Goal: Information Seeking & Learning: Compare options

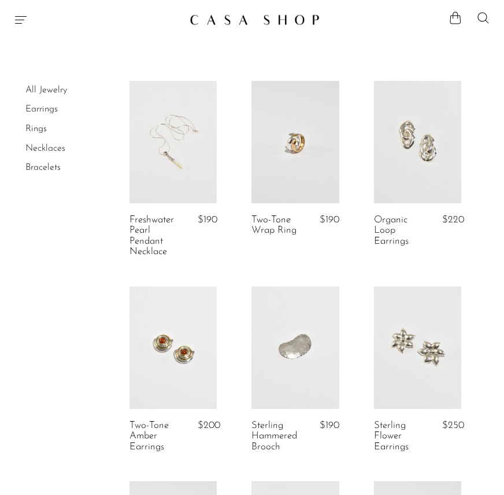
click at [50, 106] on link "Earrings" at bounding box center [41, 109] width 32 height 9
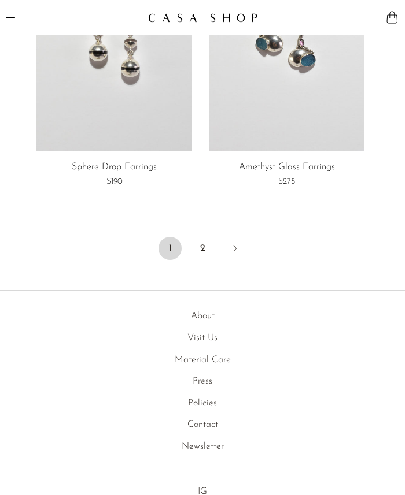
scroll to position [4629, 0]
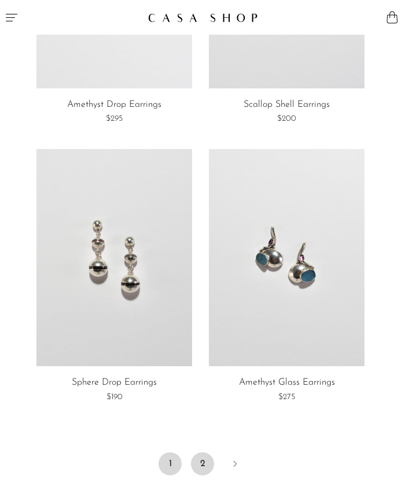
click at [204, 465] on link "2" at bounding box center [202, 464] width 23 height 23
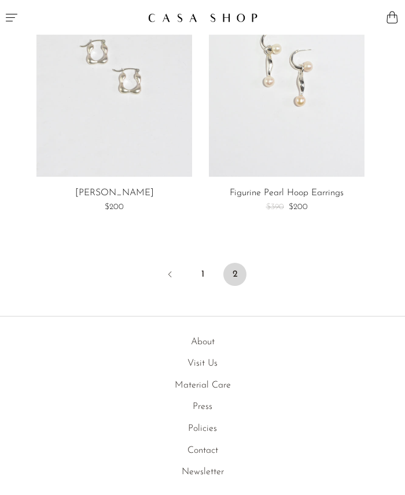
scroll to position [3750, 0]
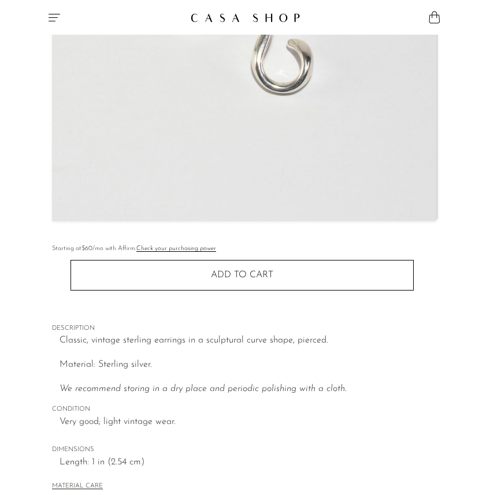
scroll to position [286, 0]
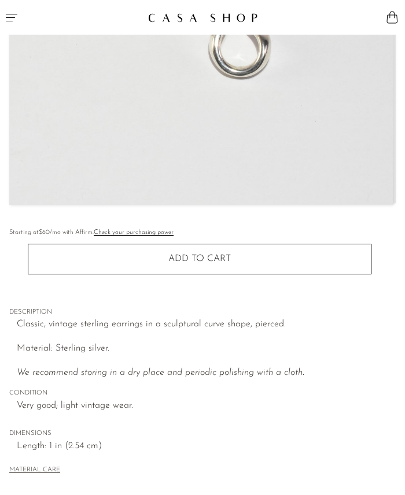
click at [205, 134] on img at bounding box center [201, 13] width 383 height 384
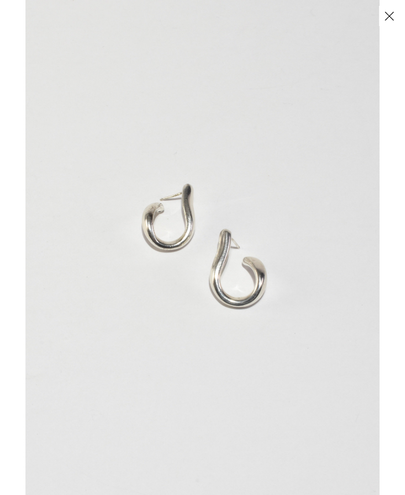
click at [389, 23] on button "Close" at bounding box center [389, 16] width 20 height 20
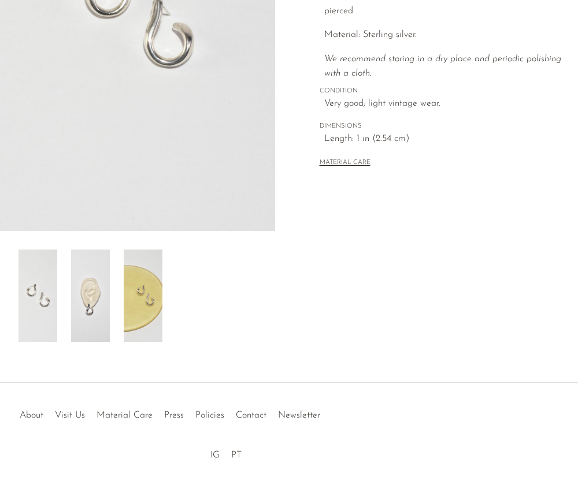
scroll to position [279, 0]
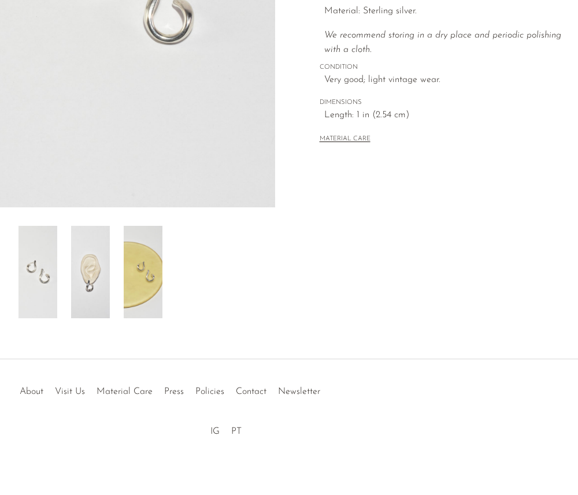
click at [80, 275] on img at bounding box center [90, 272] width 39 height 92
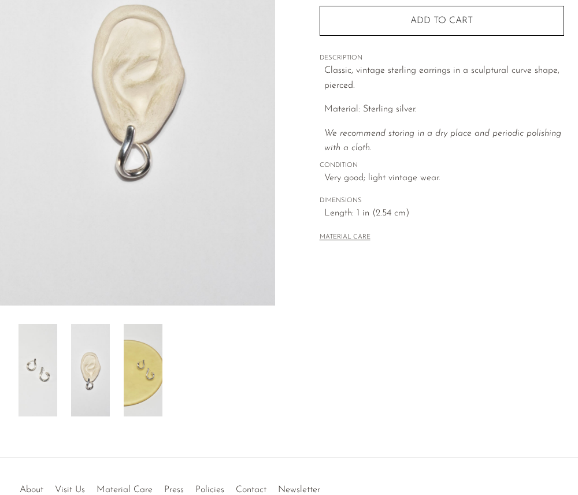
scroll to position [166, 0]
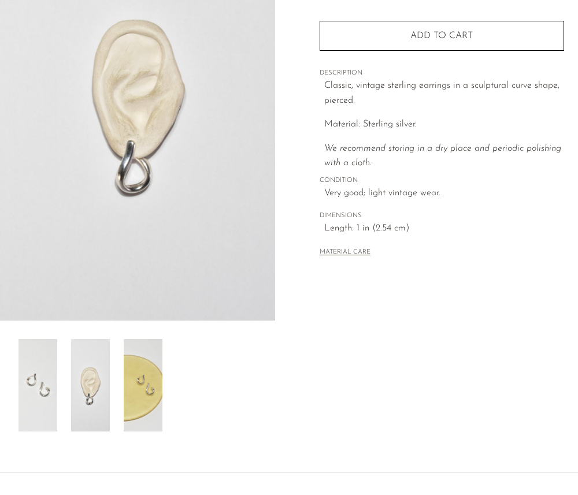
click at [137, 373] on img at bounding box center [143, 385] width 39 height 92
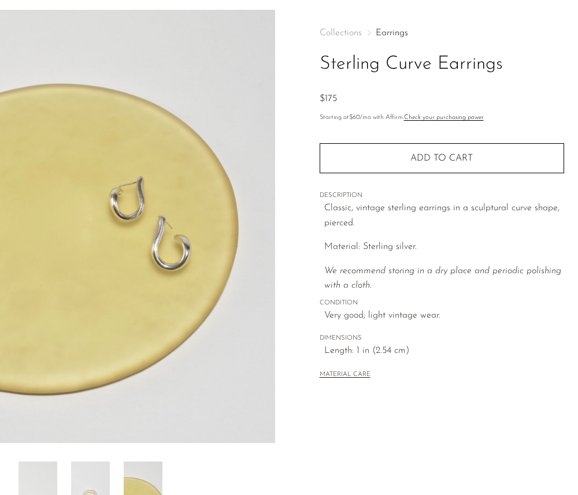
scroll to position [19, 0]
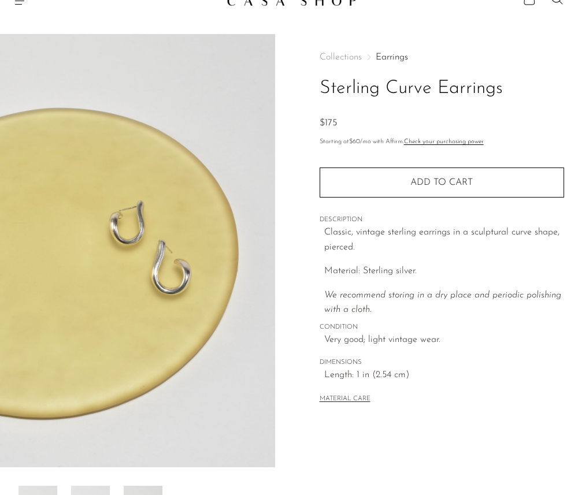
drag, startPoint x: 323, startPoint y: 87, endPoint x: 506, endPoint y: 86, distance: 183.3
click at [404, 86] on h1 "Sterling Curve Earrings" at bounding box center [442, 88] width 245 height 29
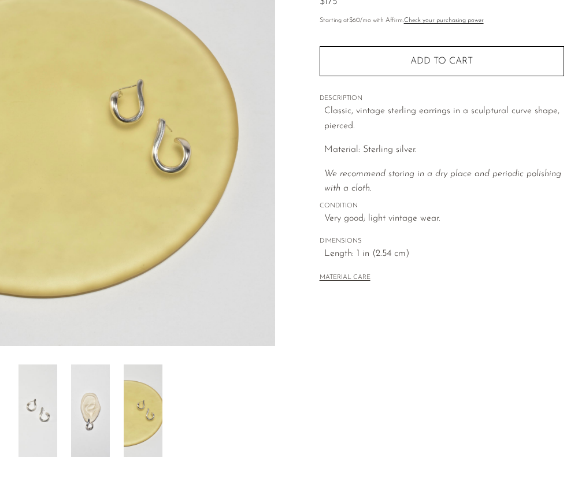
scroll to position [163, 0]
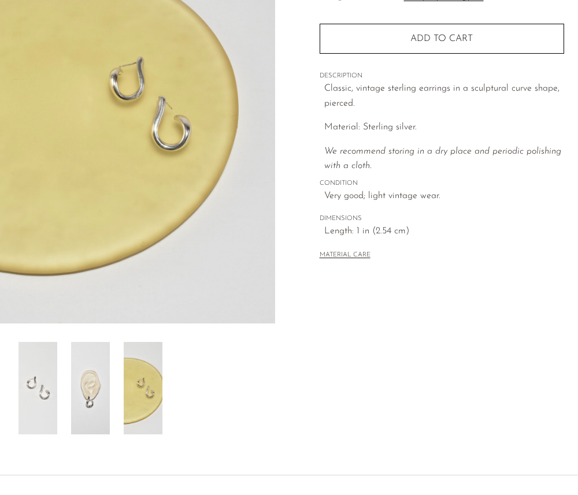
click at [95, 388] on img at bounding box center [90, 388] width 39 height 92
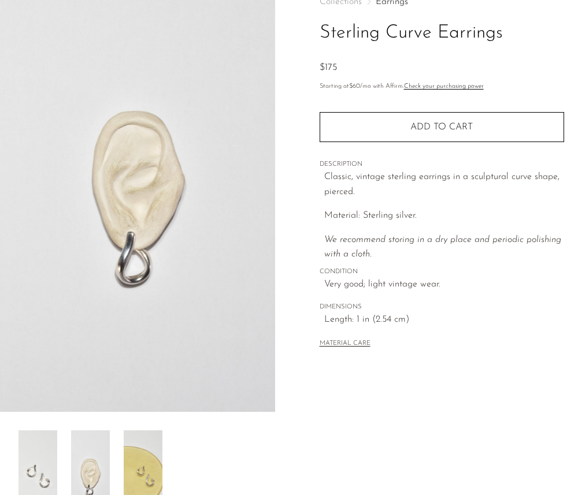
scroll to position [68, 0]
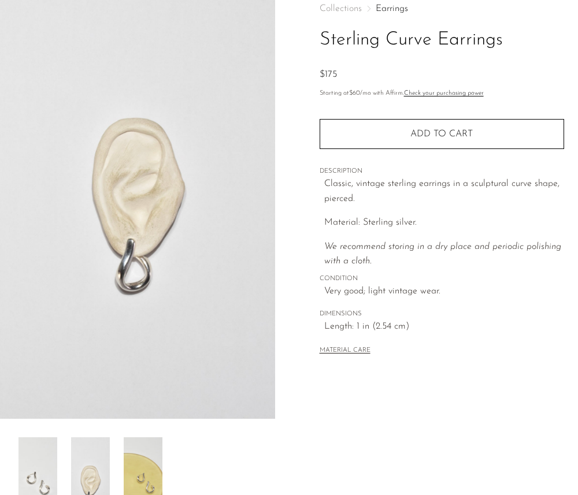
click at [139, 455] on img at bounding box center [143, 484] width 39 height 92
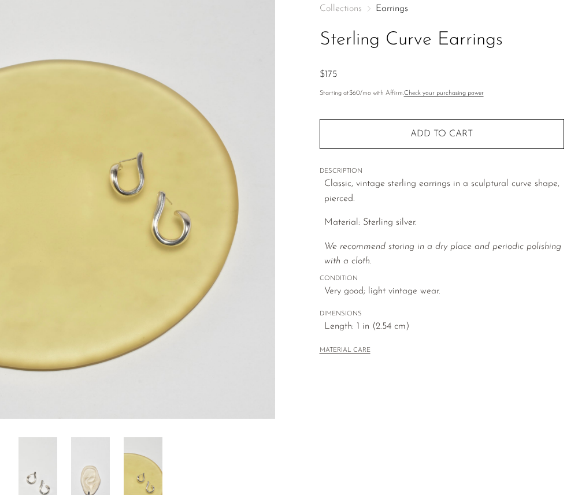
click at [103, 449] on img at bounding box center [90, 484] width 39 height 92
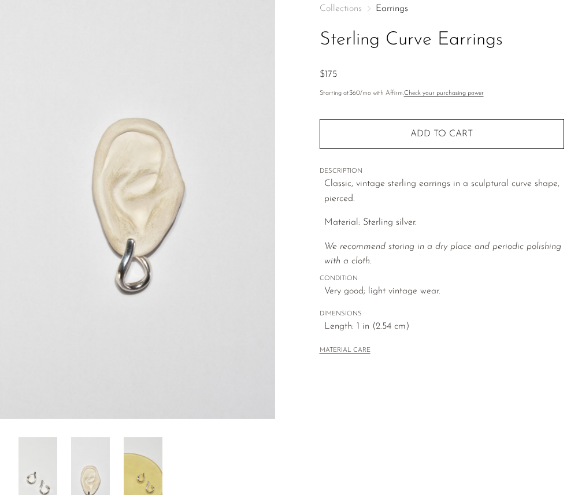
click at [54, 446] on img at bounding box center [37, 484] width 39 height 92
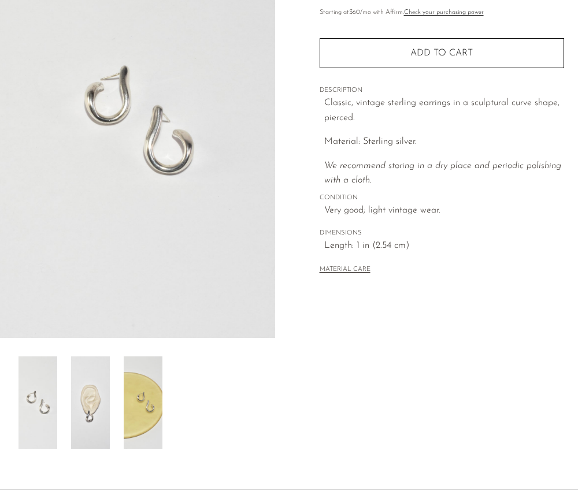
scroll to position [279, 0]
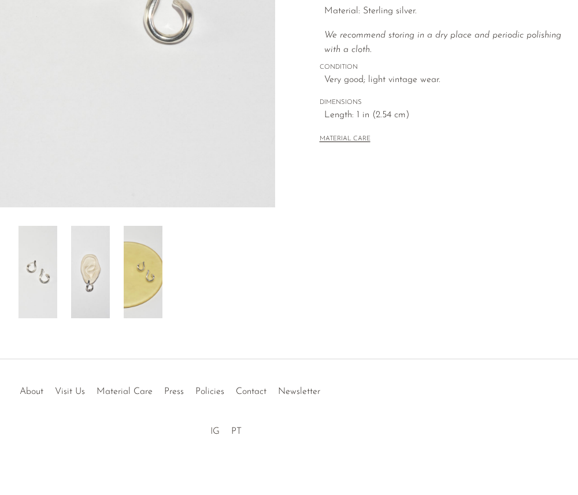
click at [216, 434] on link "IG" at bounding box center [214, 431] width 9 height 9
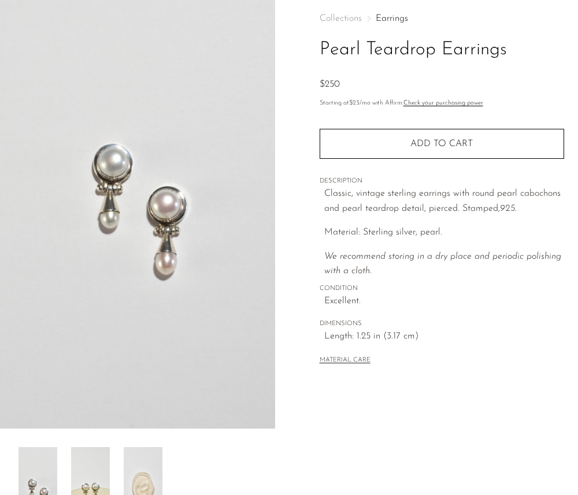
scroll to position [60, 0]
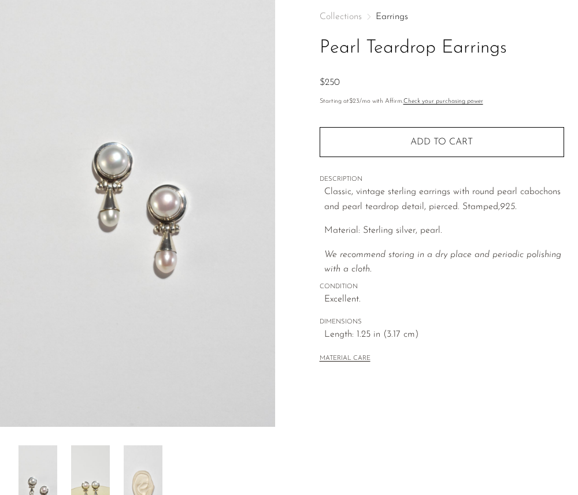
click at [101, 471] on img at bounding box center [90, 492] width 39 height 92
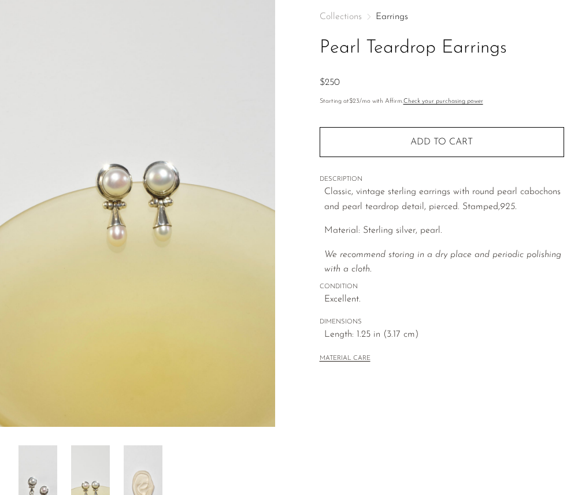
click at [140, 469] on img at bounding box center [143, 492] width 39 height 92
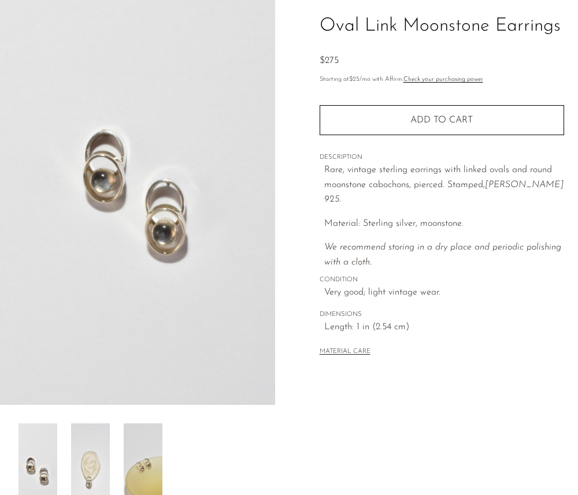
scroll to position [84, 0]
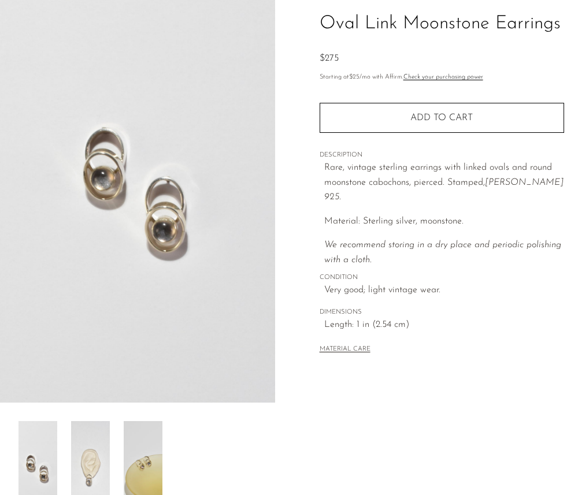
click at [86, 455] on img at bounding box center [90, 467] width 39 height 92
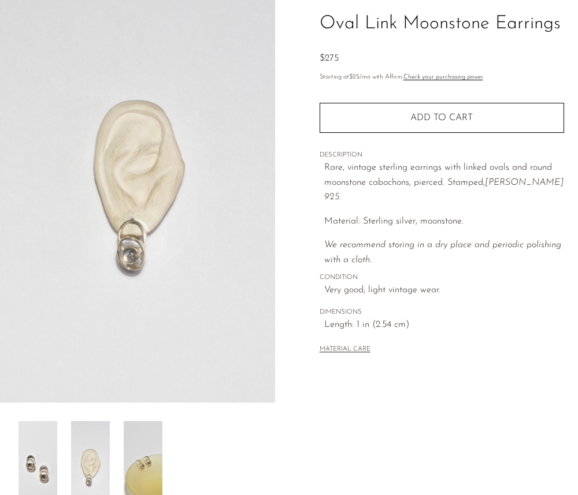
click at [143, 457] on img at bounding box center [143, 467] width 39 height 92
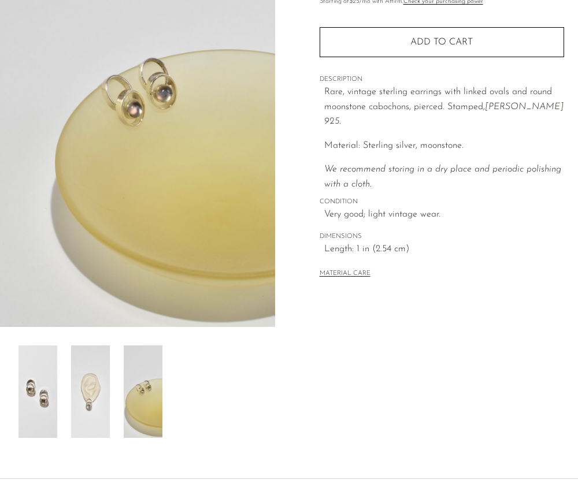
scroll to position [0, 0]
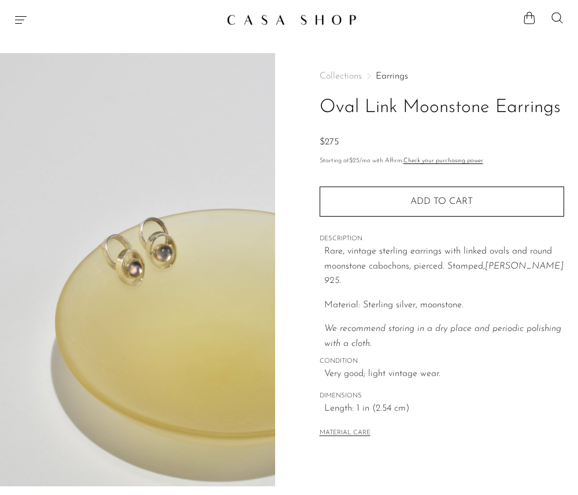
click at [140, 266] on img at bounding box center [137, 270] width 275 height 434
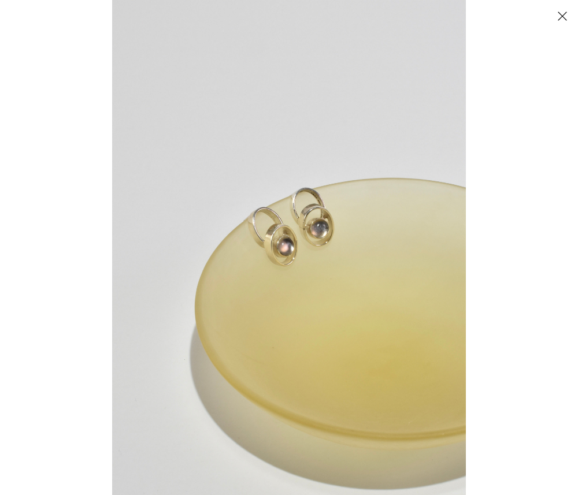
click at [404, 197] on div at bounding box center [401, 247] width 578 height 495
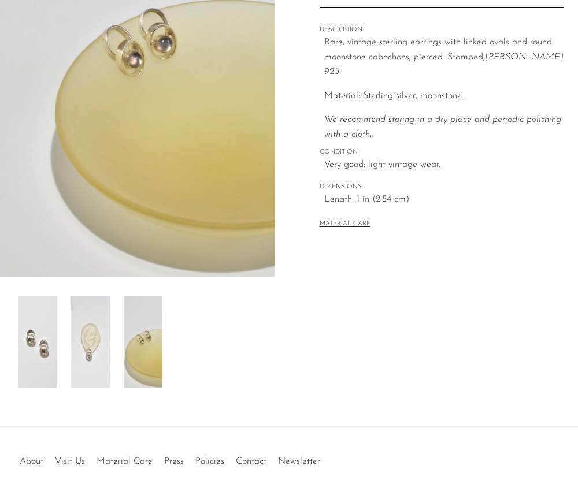
scroll to position [279, 0]
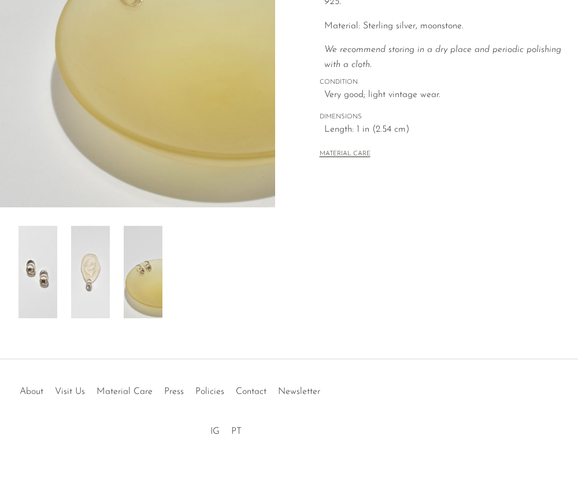
click at [96, 278] on img at bounding box center [90, 272] width 39 height 92
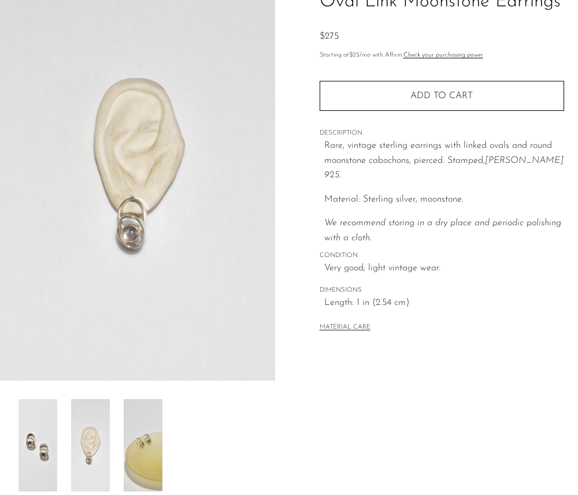
scroll to position [7, 0]
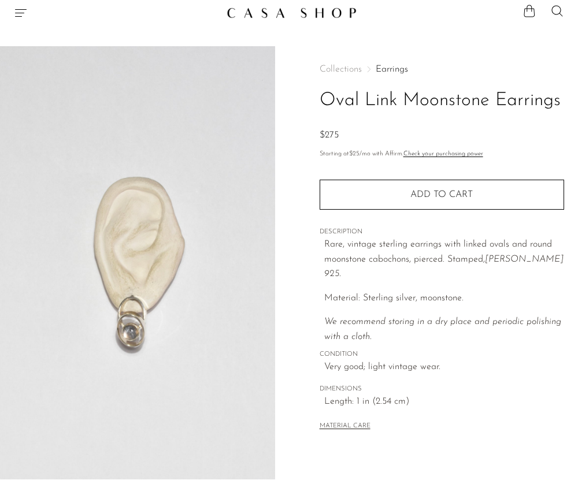
click at [135, 337] on img at bounding box center [137, 263] width 275 height 434
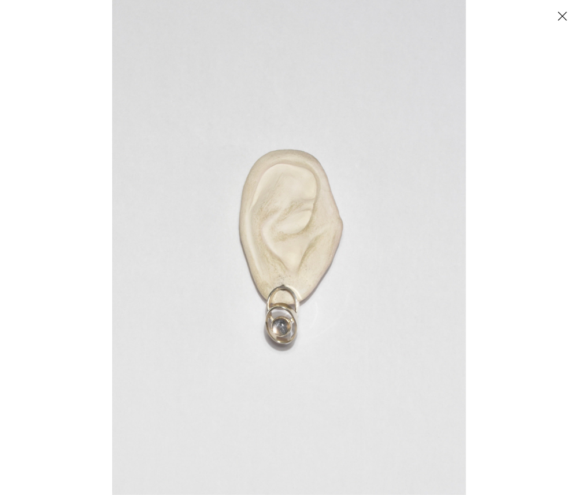
click at [404, 16] on button "Close" at bounding box center [562, 16] width 20 height 20
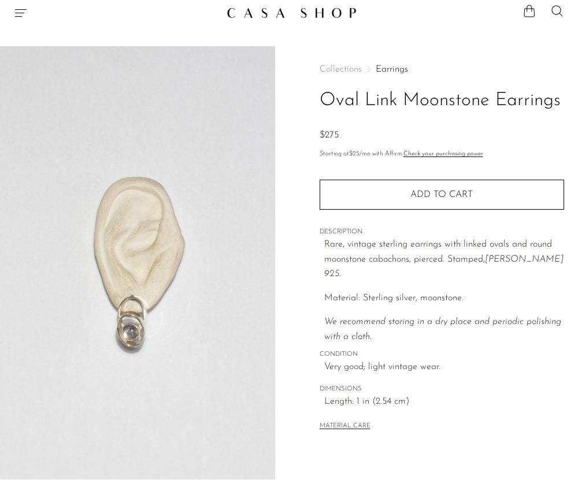
drag, startPoint x: 319, startPoint y: 99, endPoint x: 565, endPoint y: 94, distance: 246.3
click at [404, 93] on div "Collections Earrings Oval Link Moonstone Earrings $275 Starting at $25 /mo with…" at bounding box center [440, 318] width 275 height 545
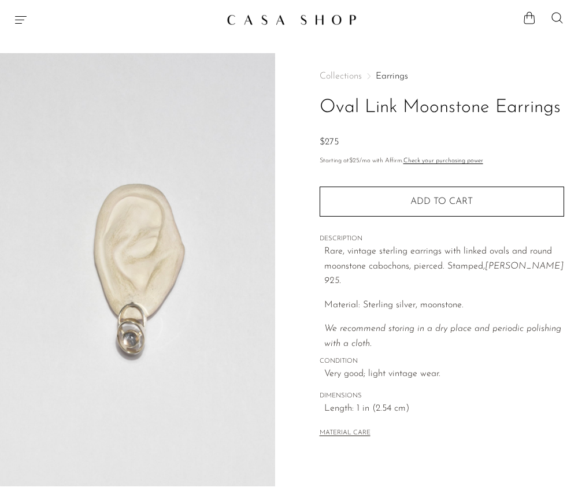
click at [22, 17] on icon "Menu" at bounding box center [21, 20] width 14 height 14
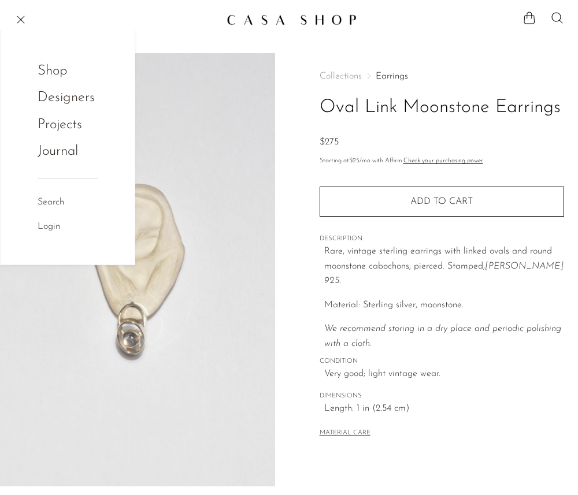
click at [58, 75] on link "Shop" at bounding box center [60, 71] width 45 height 22
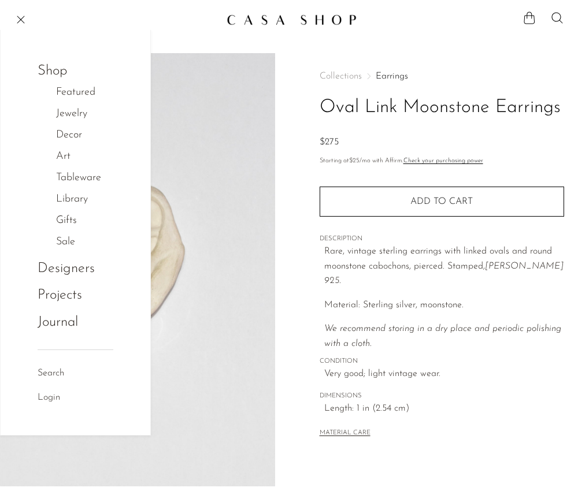
click at [68, 119] on link "Jewelry" at bounding box center [77, 114] width 43 height 17
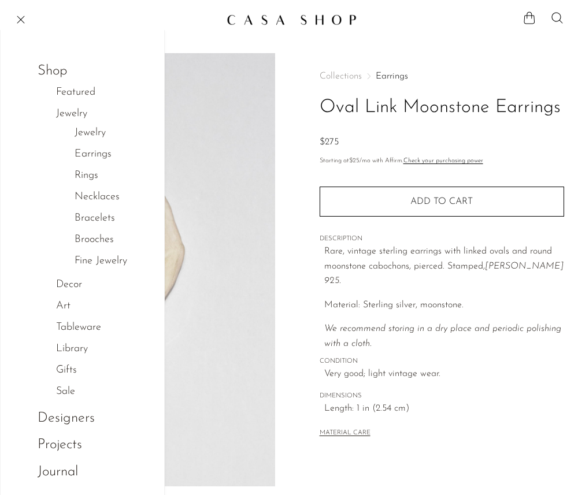
click at [84, 176] on link "Rings" at bounding box center [87, 176] width 24 height 17
click at [375, 66] on div "Collections Earrings Oval Link Moonstone Earrings $275 Starting at $25 /mo with…" at bounding box center [442, 256] width 245 height 406
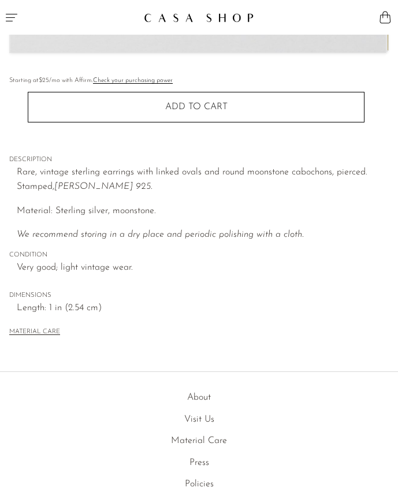
scroll to position [495, 0]
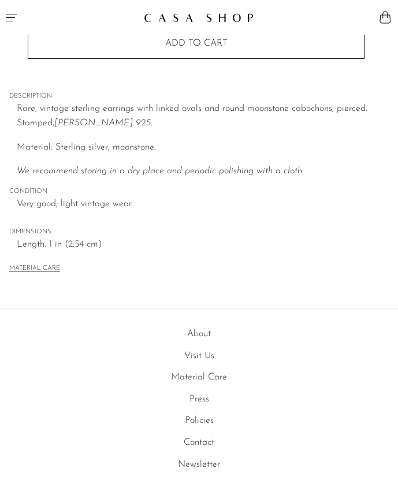
click at [9, 16] on icon "Menu" at bounding box center [12, 17] width 14 height 14
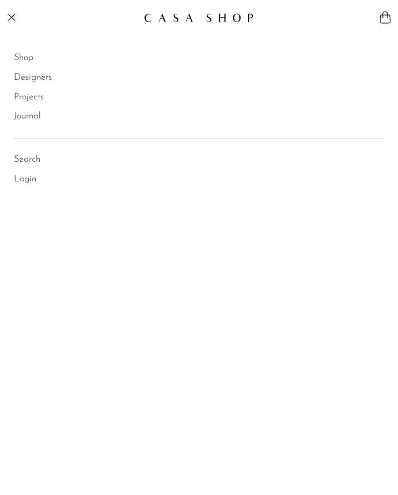
click at [27, 55] on link "Shop" at bounding box center [24, 58] width 20 height 15
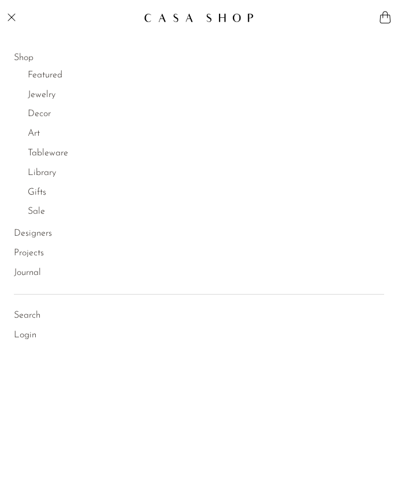
click at [42, 92] on link "Jewelry" at bounding box center [42, 95] width 28 height 15
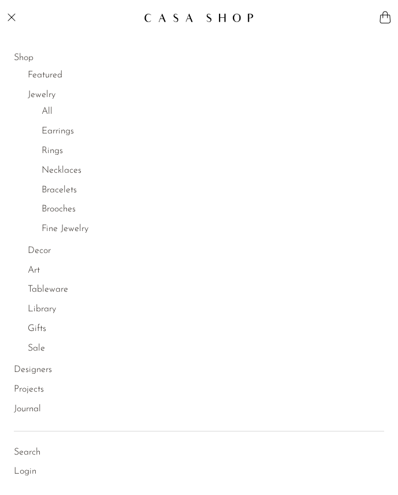
click at [58, 134] on link "Earrings" at bounding box center [58, 131] width 32 height 15
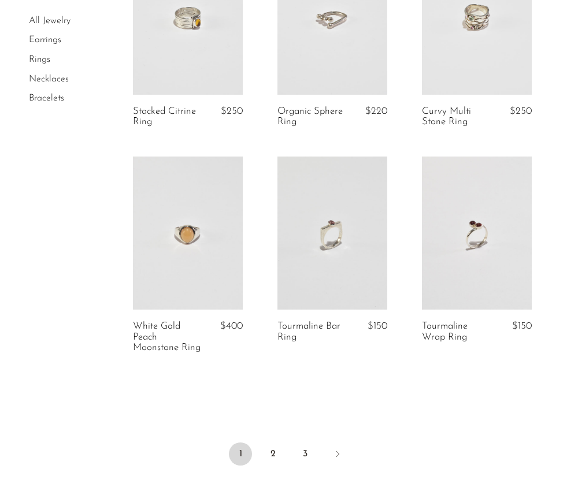
scroll to position [2447, 0]
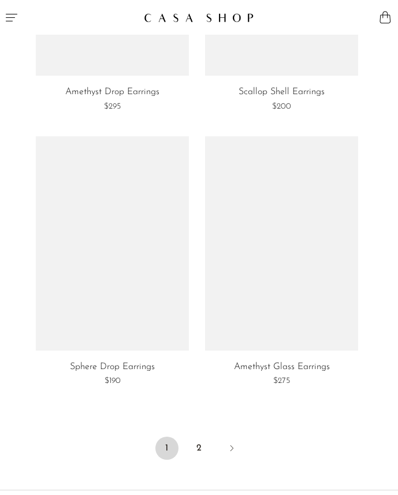
scroll to position [4582, 0]
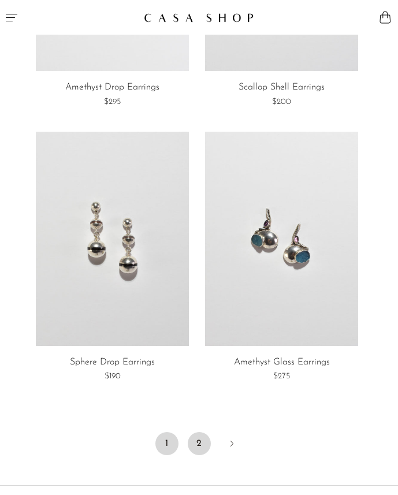
click at [201, 441] on link "2" at bounding box center [199, 443] width 23 height 23
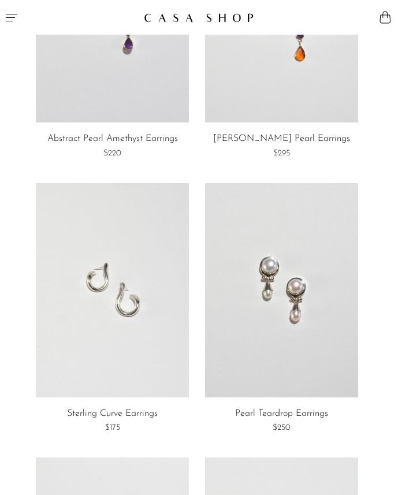
scroll to position [313, 0]
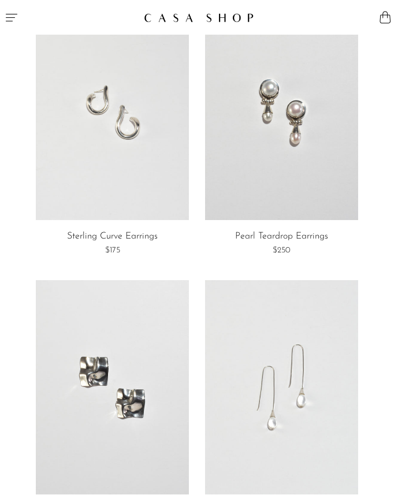
click at [110, 158] on link at bounding box center [112, 113] width 153 height 214
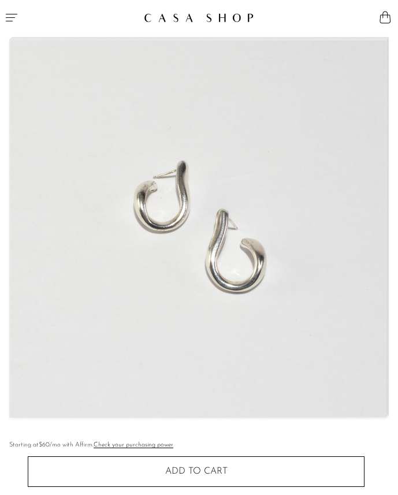
scroll to position [42, 0]
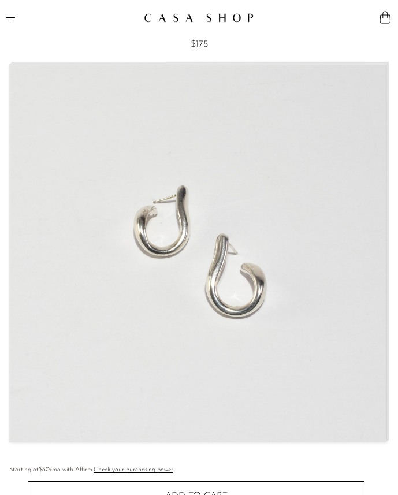
click at [242, 353] on img at bounding box center [198, 253] width 376 height 377
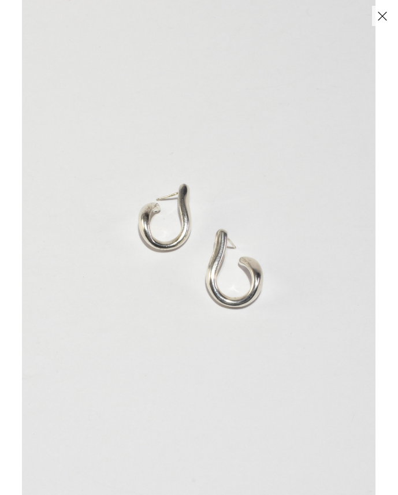
click at [380, 16] on button "Close" at bounding box center [382, 16] width 20 height 20
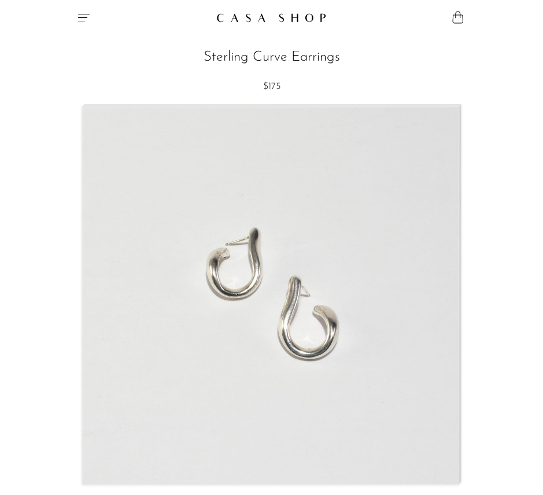
scroll to position [128, 0]
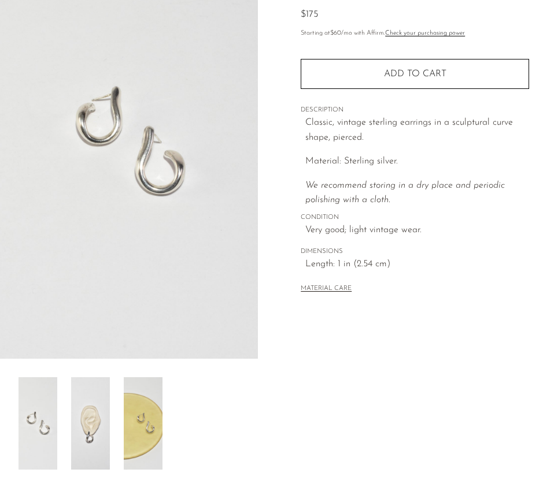
click at [79, 405] on img at bounding box center [90, 423] width 39 height 92
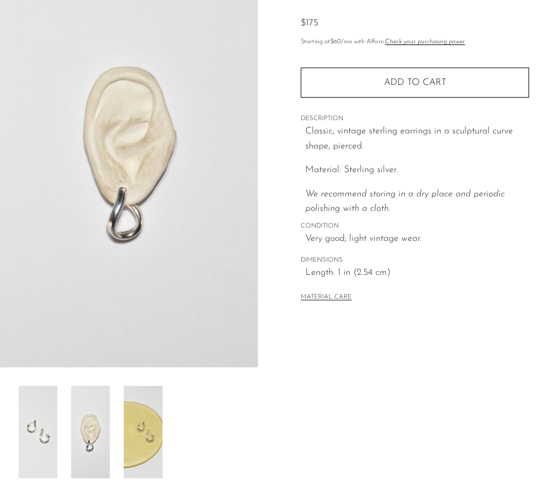
scroll to position [121, 0]
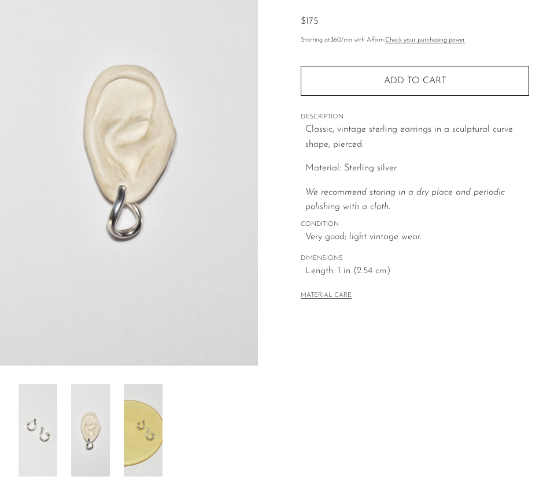
click at [101, 441] on img at bounding box center [90, 430] width 39 height 92
click at [143, 436] on img at bounding box center [143, 430] width 39 height 92
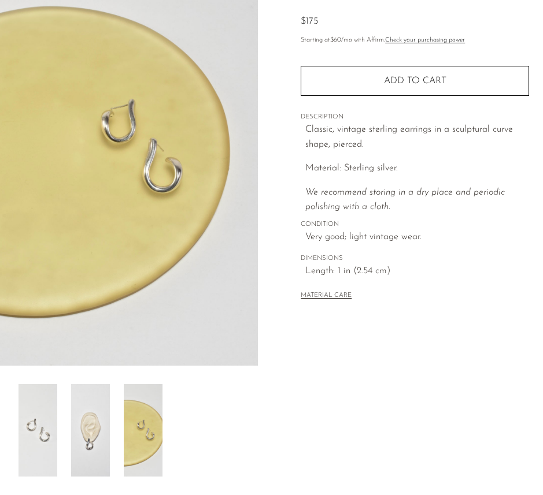
click at [49, 424] on img at bounding box center [37, 430] width 39 height 92
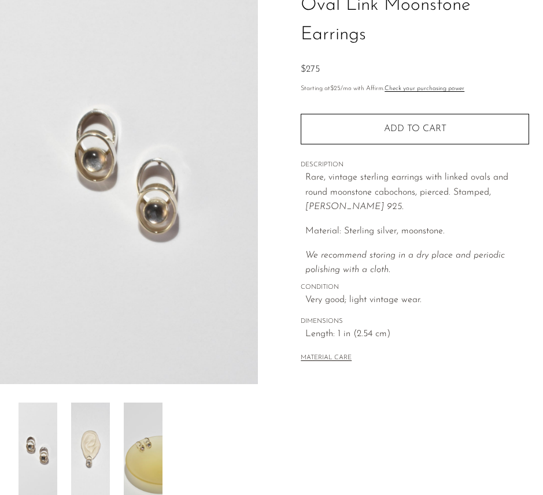
scroll to position [188, 0]
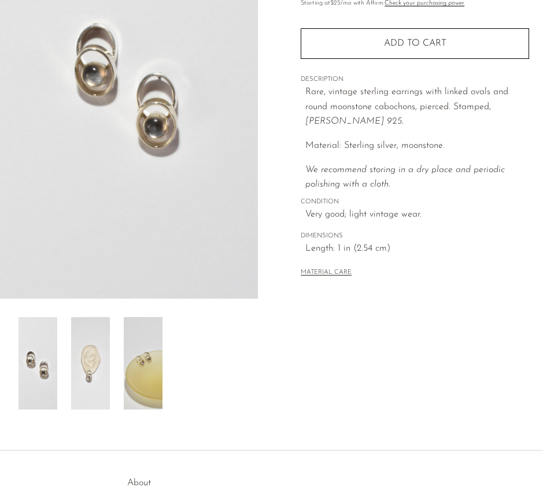
click at [90, 369] on img at bounding box center [90, 363] width 39 height 92
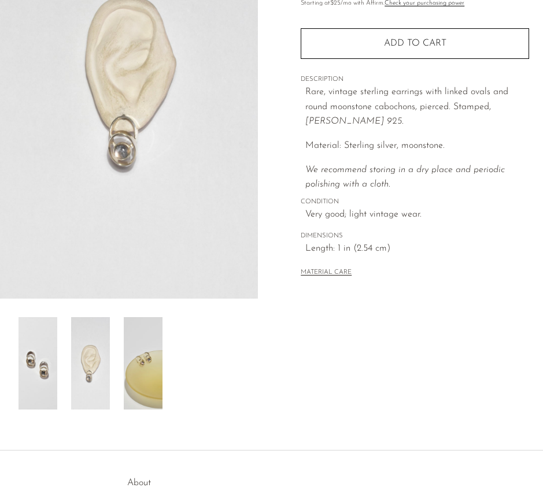
click at [140, 368] on img at bounding box center [143, 363] width 39 height 92
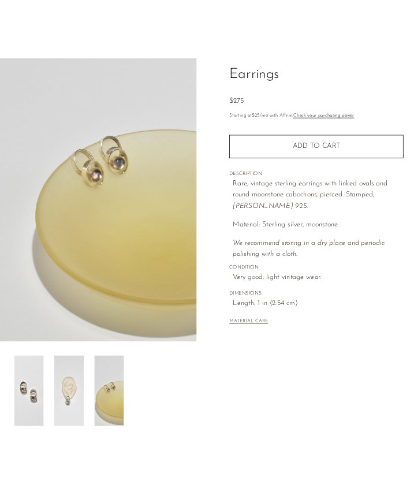
scroll to position [133, 0]
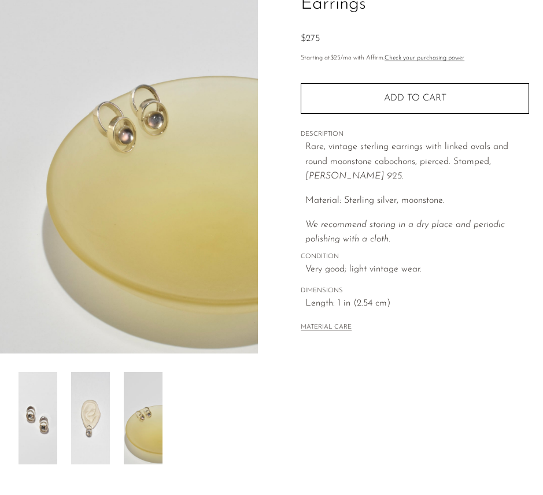
click at [88, 423] on img at bounding box center [90, 418] width 39 height 92
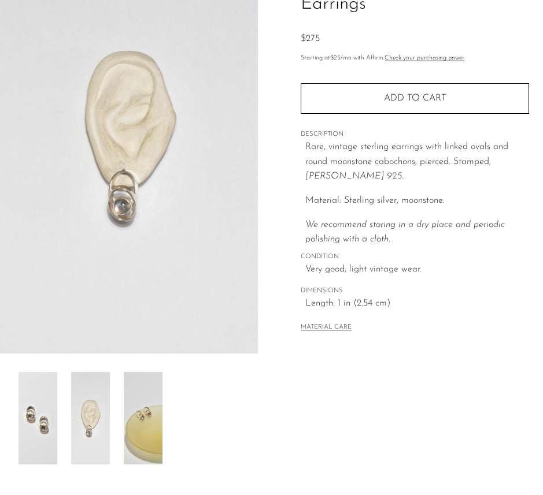
click at [46, 417] on img at bounding box center [37, 418] width 39 height 92
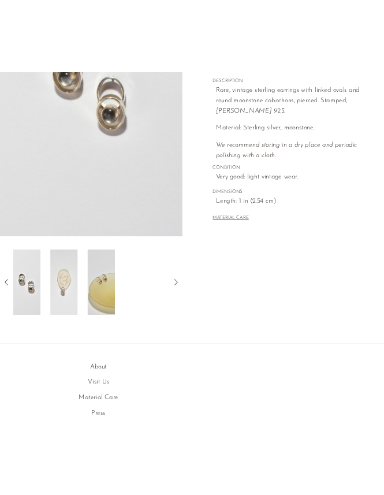
scroll to position [106, 0]
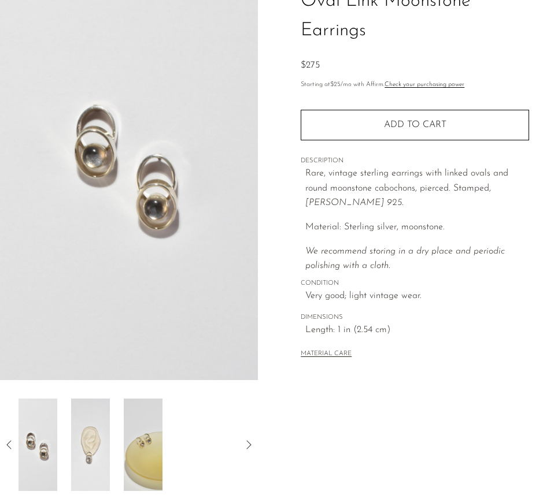
click at [153, 446] on img at bounding box center [143, 445] width 39 height 92
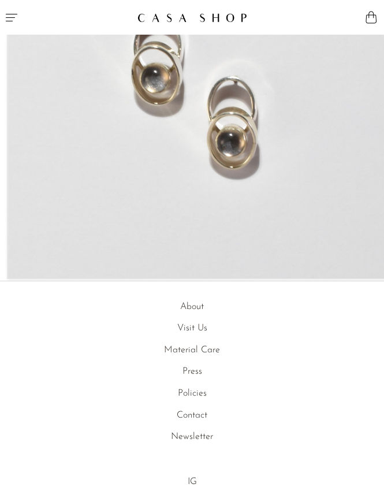
scroll to position [471, 0]
